Goal: Transaction & Acquisition: Download file/media

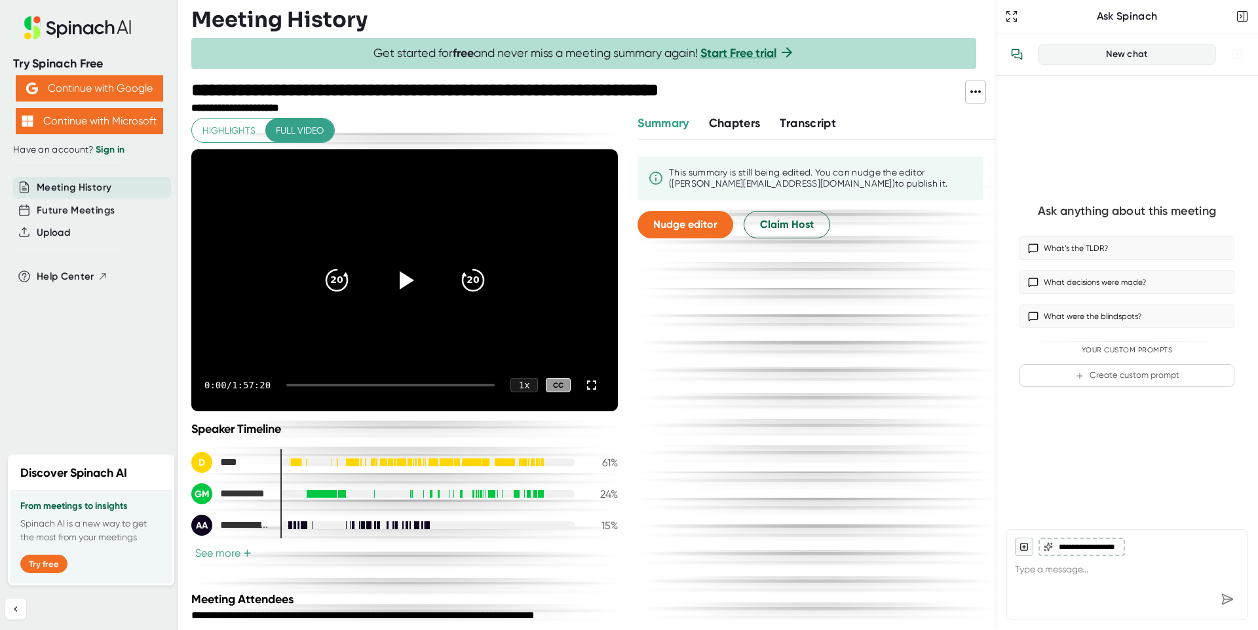
click at [830, 126] on span "Transcript" at bounding box center [808, 123] width 56 height 14
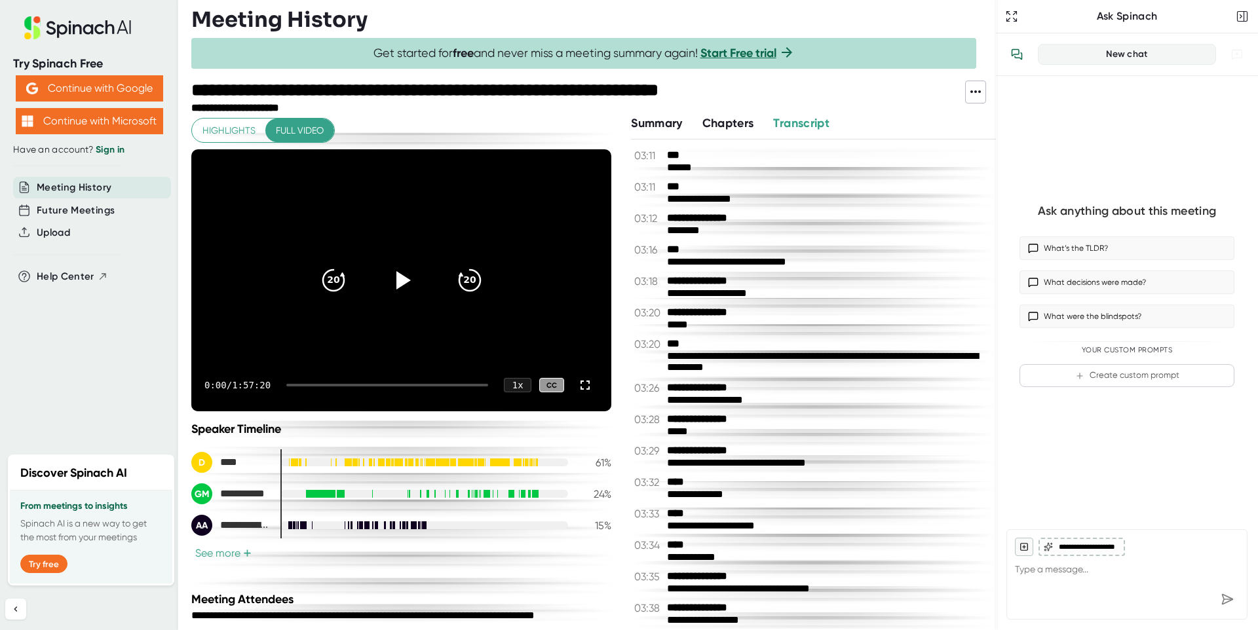
click at [973, 91] on icon at bounding box center [976, 92] width 16 height 16
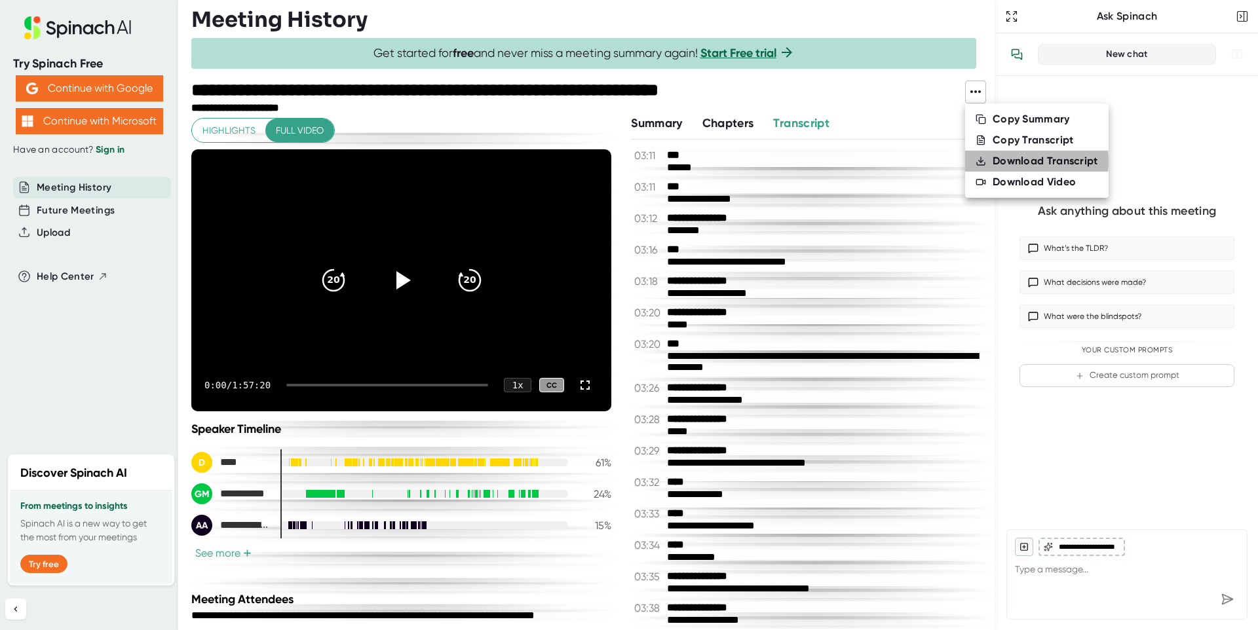
click at [1005, 161] on div "Download Transcript" at bounding box center [1046, 161] width 106 height 13
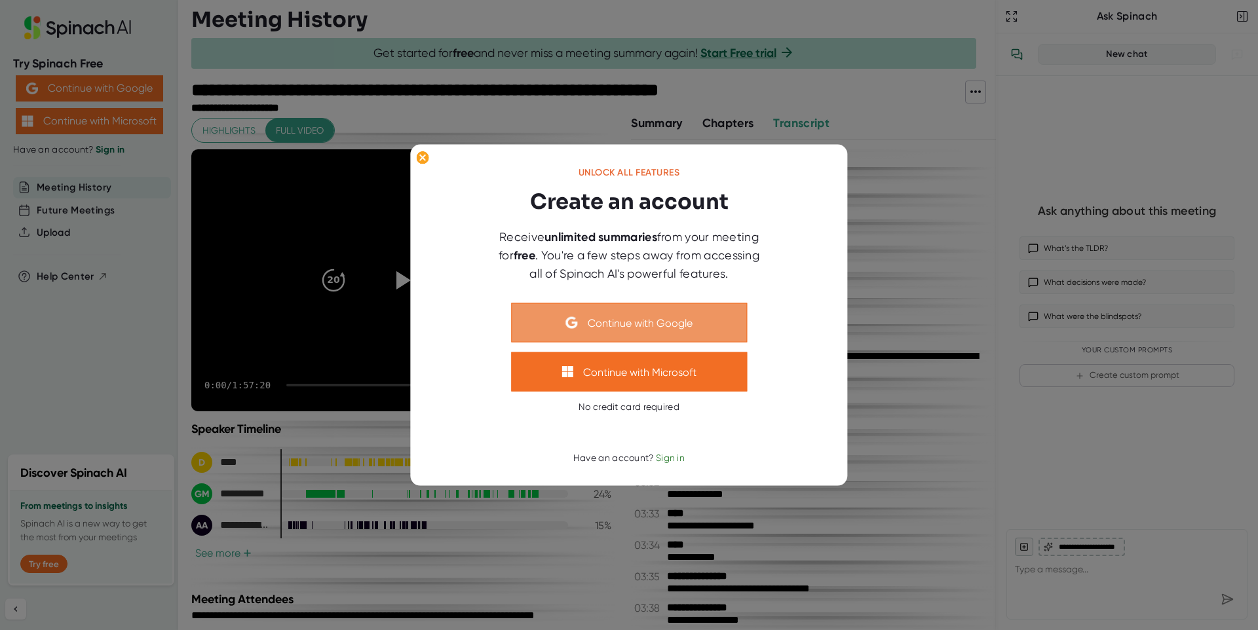
click at [649, 322] on button "Continue with Google" at bounding box center [629, 322] width 236 height 39
click at [626, 326] on button "Continue with Google" at bounding box center [629, 322] width 236 height 39
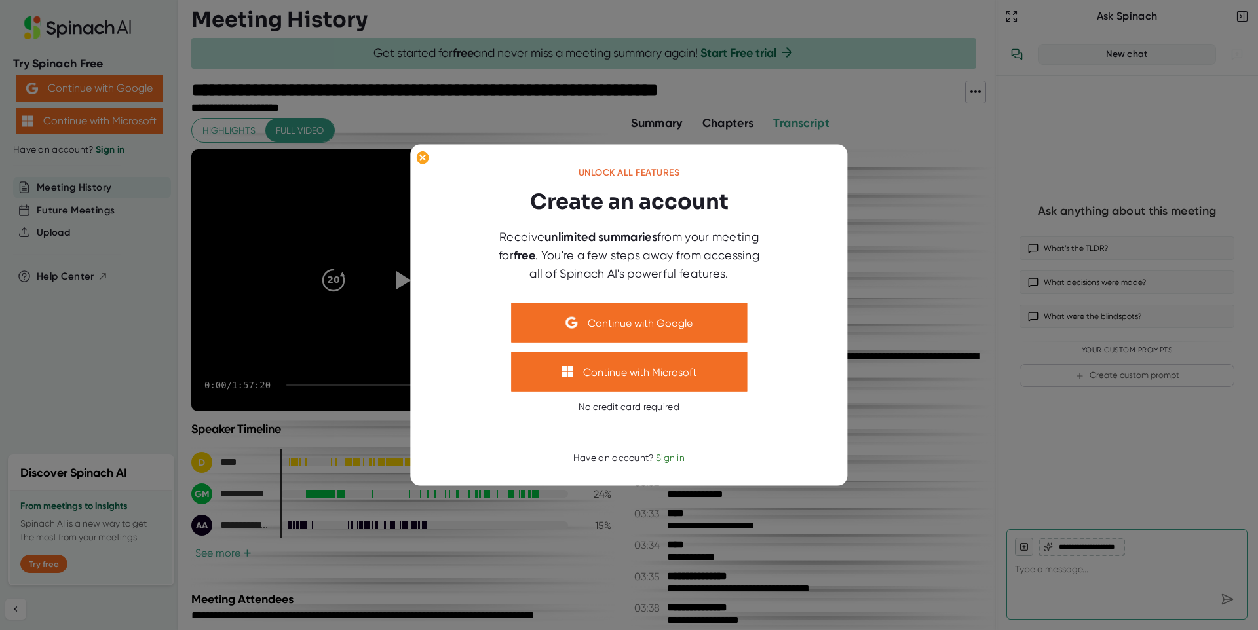
click at [619, 413] on div at bounding box center [629, 432] width 393 height 39
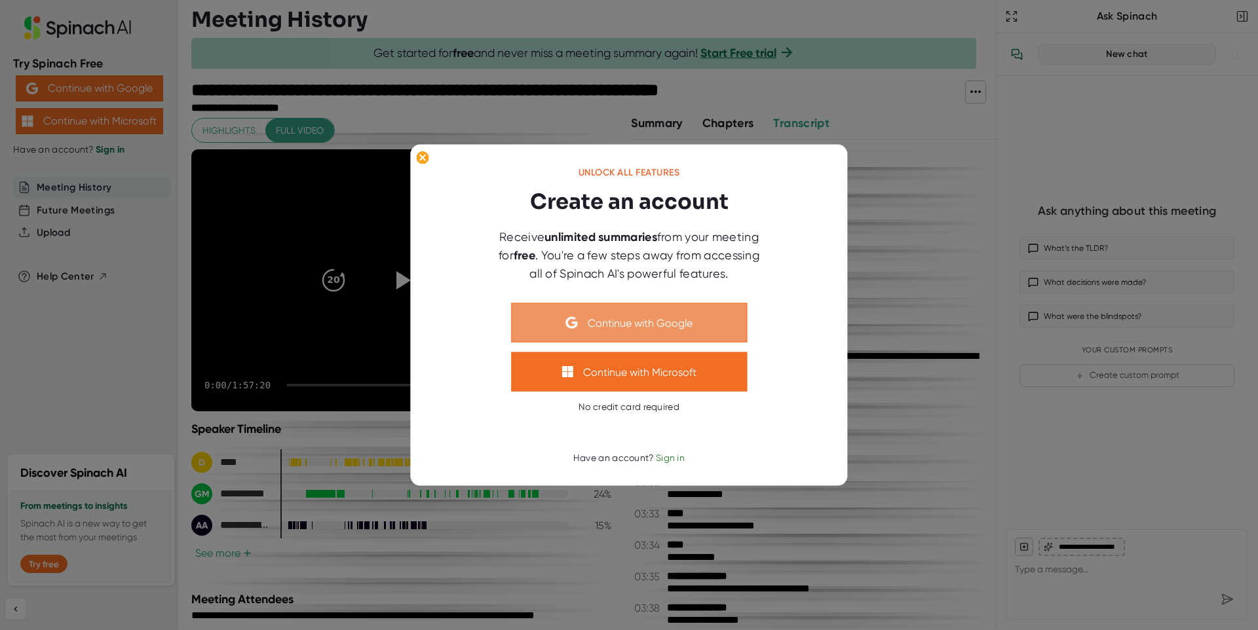
click at [559, 322] on button "Continue with Google" at bounding box center [629, 322] width 236 height 39
